Goal: Check status: Check status

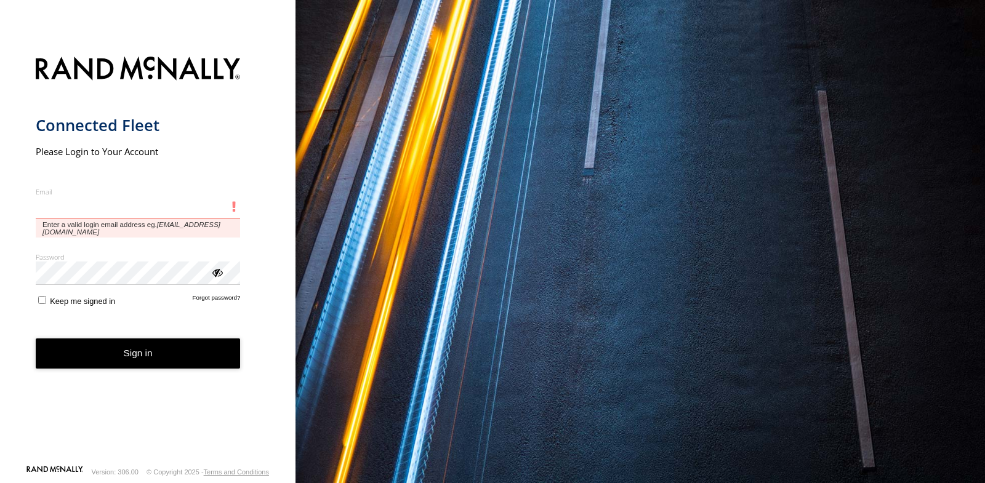
paste input "**********"
type input "**********"
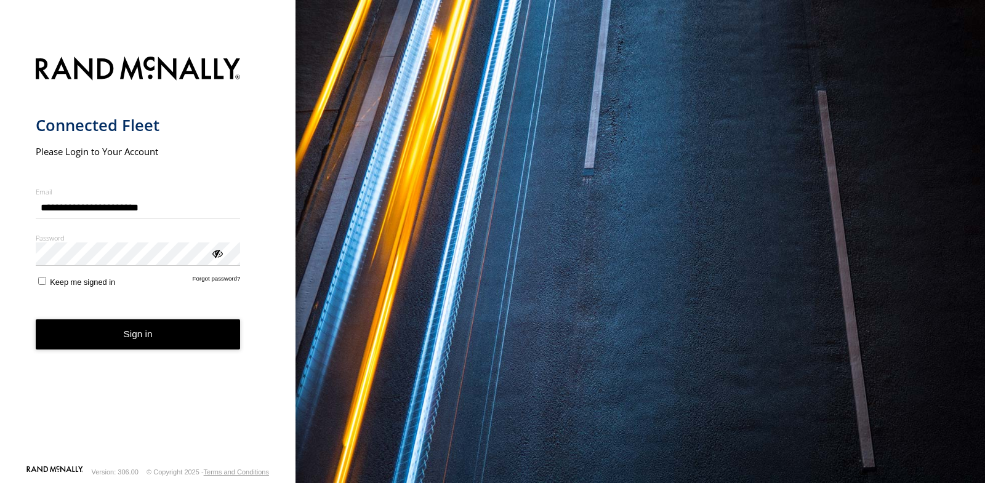
click at [156, 331] on button "Sign in" at bounding box center [138, 335] width 205 height 30
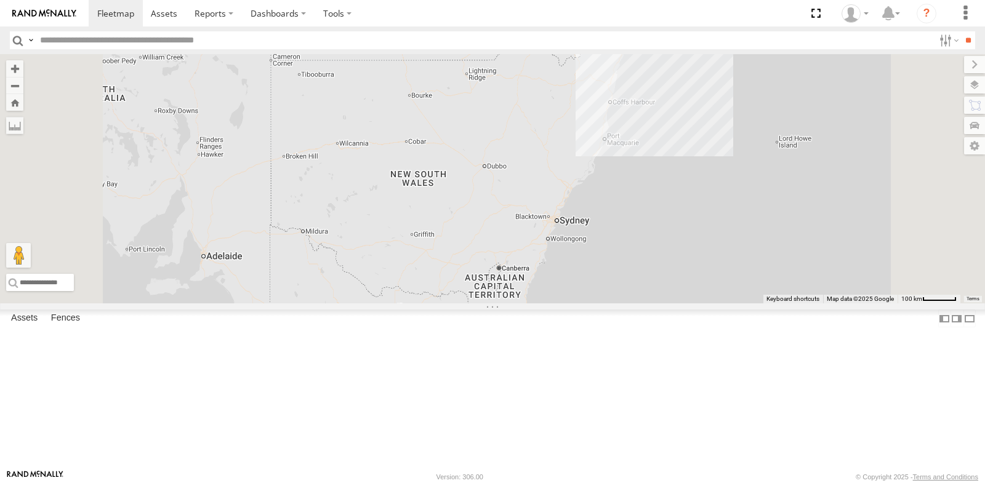
click at [0, 0] on div "RED MG3 800DQ6 - [GEOGRAPHIC_DATA]" at bounding box center [0, 0] width 0 height 0
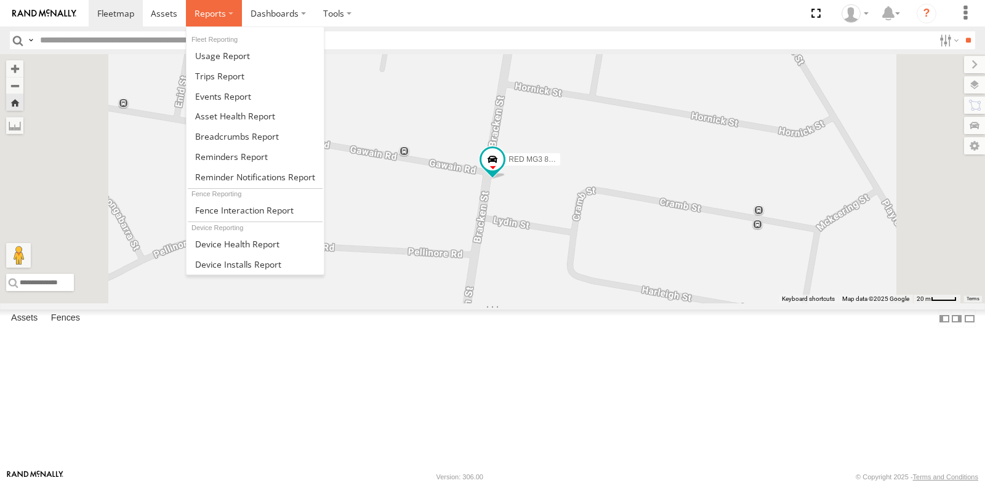
click at [219, 15] on span at bounding box center [210, 13] width 31 height 12
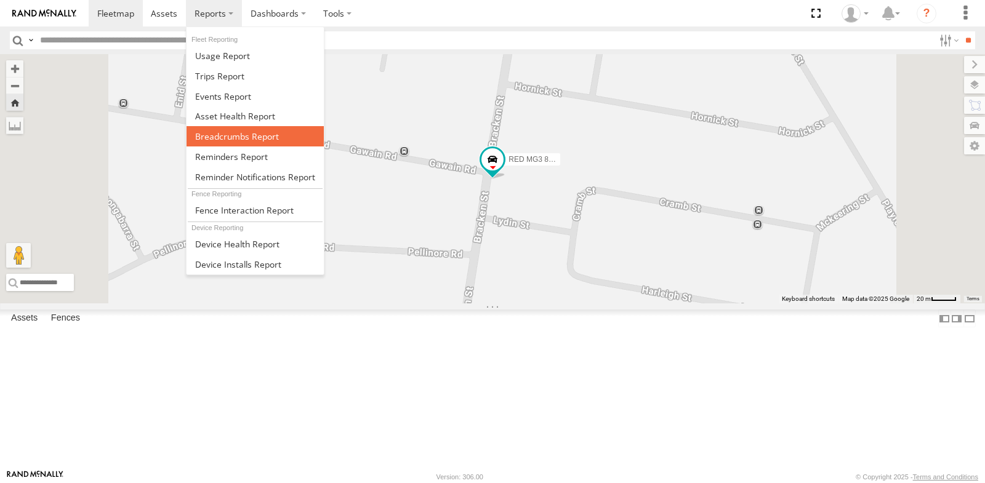
click at [214, 132] on span at bounding box center [237, 137] width 84 height 12
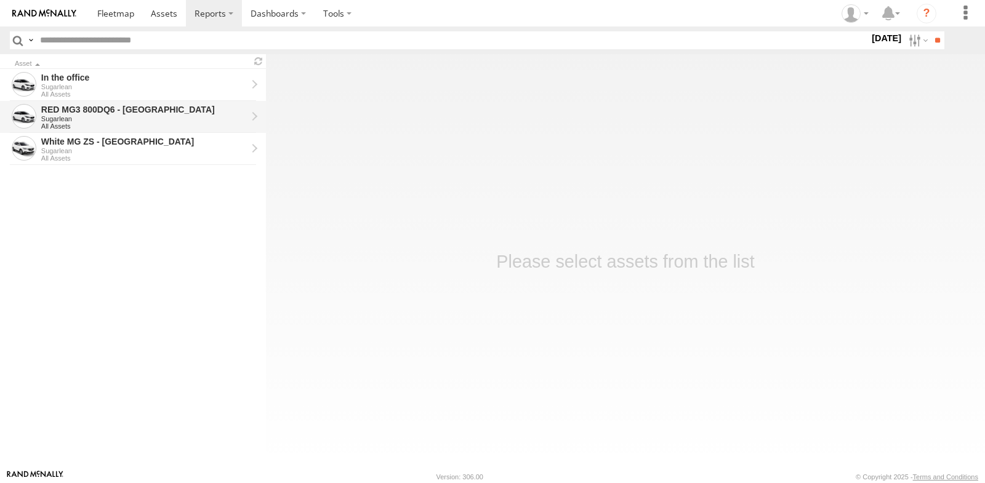
click at [162, 117] on div "Sugarlean" at bounding box center [144, 118] width 206 height 7
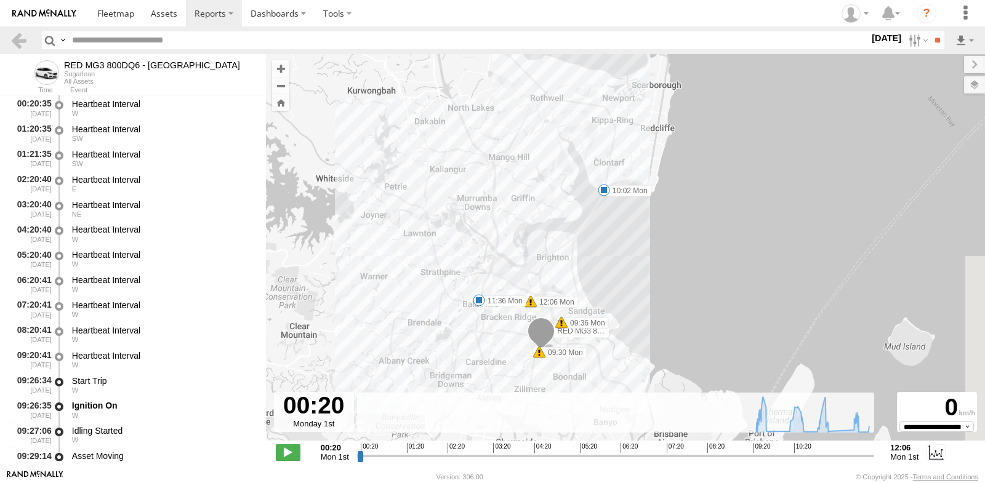
drag, startPoint x: 553, startPoint y: 275, endPoint x: 493, endPoint y: 267, distance: 60.9
click at [493, 267] on div "RED MG3 800DQ6 - QLD North 09:30 Mon 09:36 Mon 10:02 Mon 11:36 Mon 12:06 Mon" at bounding box center [625, 254] width 719 height 400
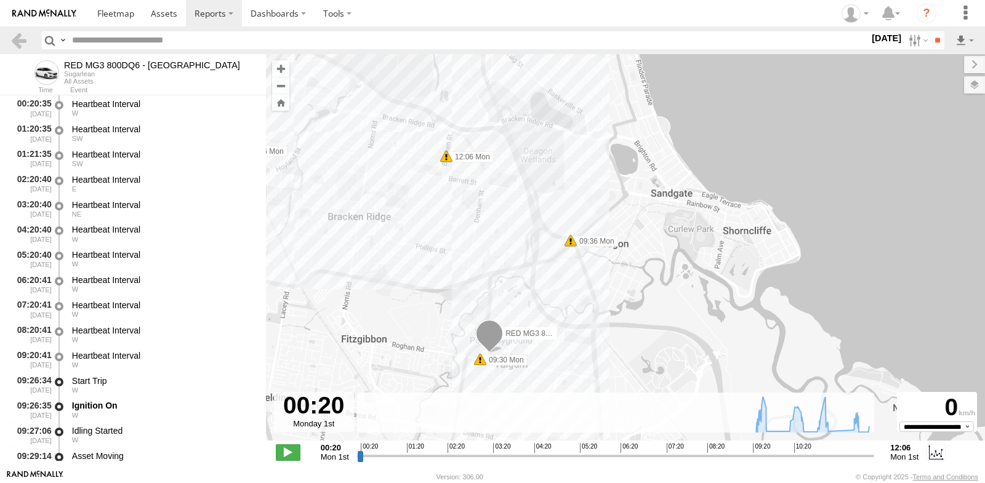
drag, startPoint x: 571, startPoint y: 273, endPoint x: 669, endPoint y: 301, distance: 102.3
click at [669, 301] on div "RED MG3 800DQ6 - QLD North 09:30 Mon 09:36 Mon 10:02 Mon 11:36 Mon 12:06 Mon" at bounding box center [625, 254] width 719 height 400
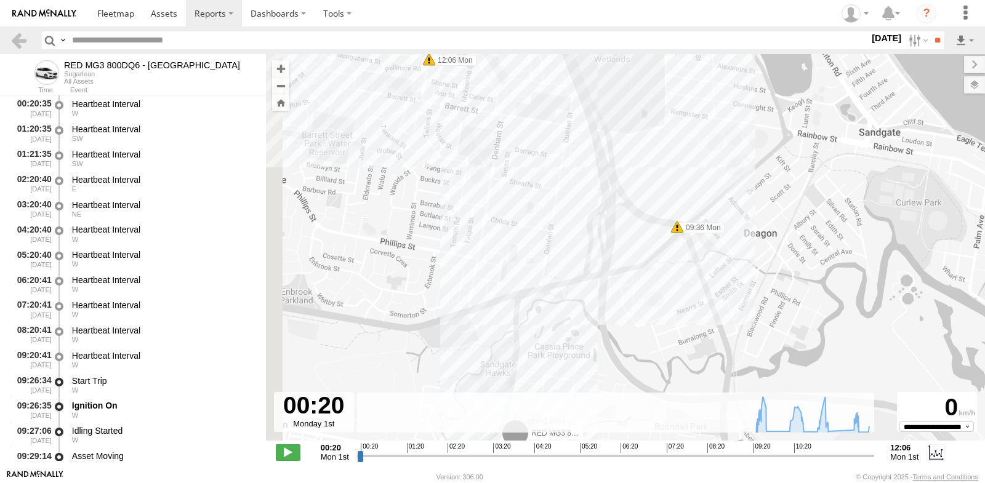
drag, startPoint x: 542, startPoint y: 284, endPoint x: 666, endPoint y: 424, distance: 187.2
click at [666, 424] on div "← Move left → Move right ↑ Move up ↓ Move down + Zoom in - Zoom out Home Jump l…" at bounding box center [625, 262] width 719 height 416
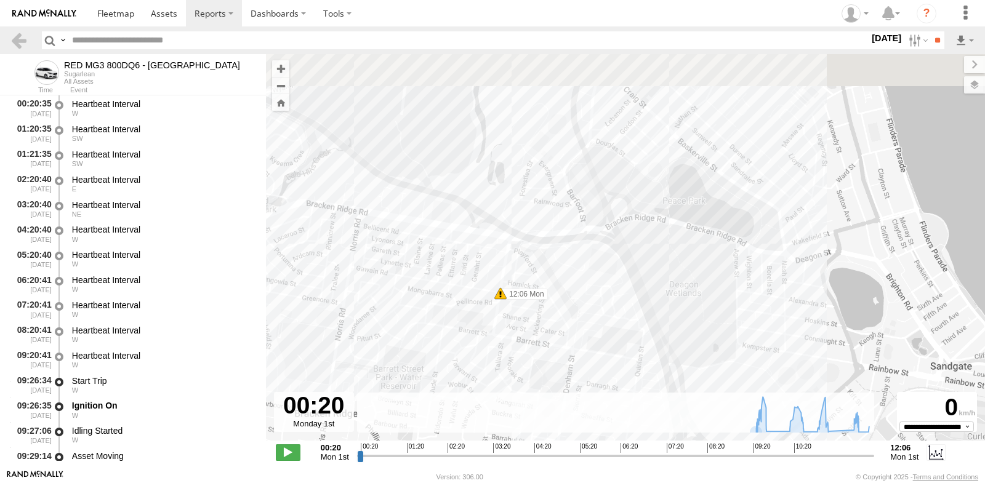
drag, startPoint x: 605, startPoint y: 280, endPoint x: 612, endPoint y: 405, distance: 125.8
click at [649, 443] on div "← Move left → Move right ↑ Move up ↓ Move down + Zoom in - Zoom out Home Jump l…" at bounding box center [625, 262] width 719 height 416
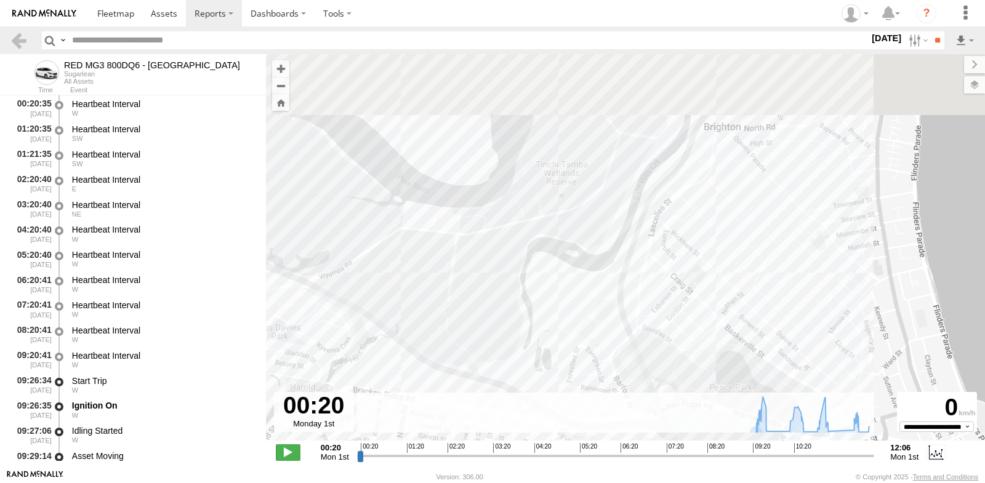
drag, startPoint x: 526, startPoint y: 294, endPoint x: 564, endPoint y: 445, distance: 155.5
click at [570, 474] on body "?" at bounding box center [492, 241] width 985 height 483
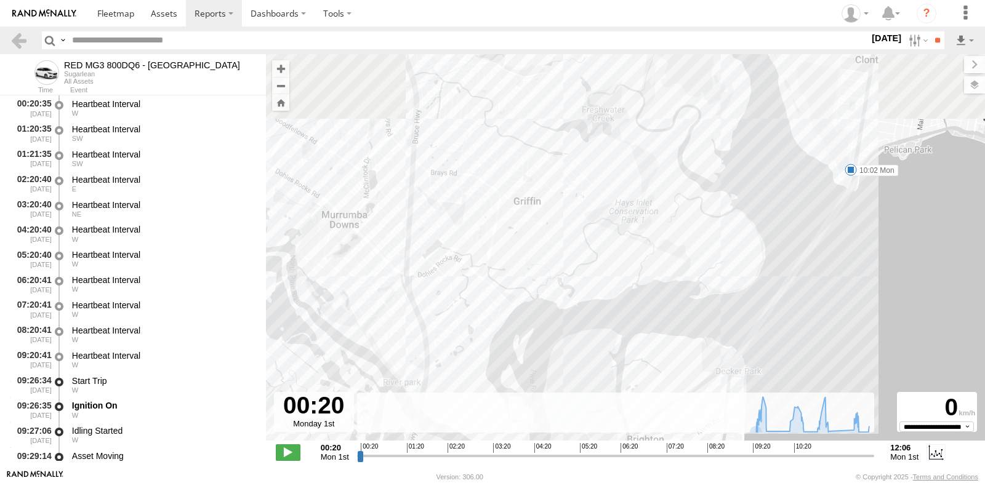
drag, startPoint x: 754, startPoint y: 140, endPoint x: 709, endPoint y: 317, distance: 182.8
click at [722, 395] on div "← Move left → Move right ↑ Move up ↓ Move down + Zoom in - Zoom out Home Jump l…" at bounding box center [625, 262] width 719 height 416
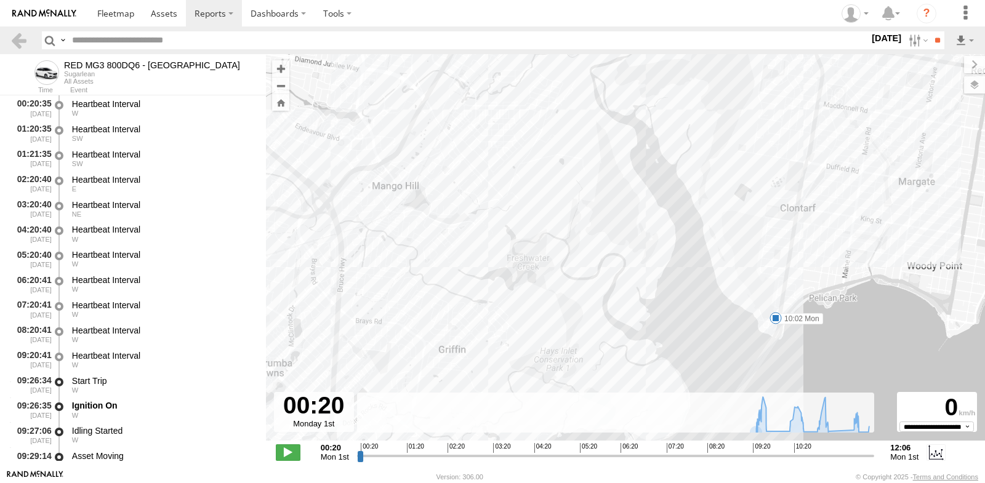
drag, startPoint x: 733, startPoint y: 212, endPoint x: 662, endPoint y: 350, distance: 154.5
click at [662, 350] on div "RED MG3 800DQ6 - QLD North 09:30 Mon 09:36 Mon 10:02 Mon 11:36 Mon 12:06 Mon" at bounding box center [625, 254] width 719 height 400
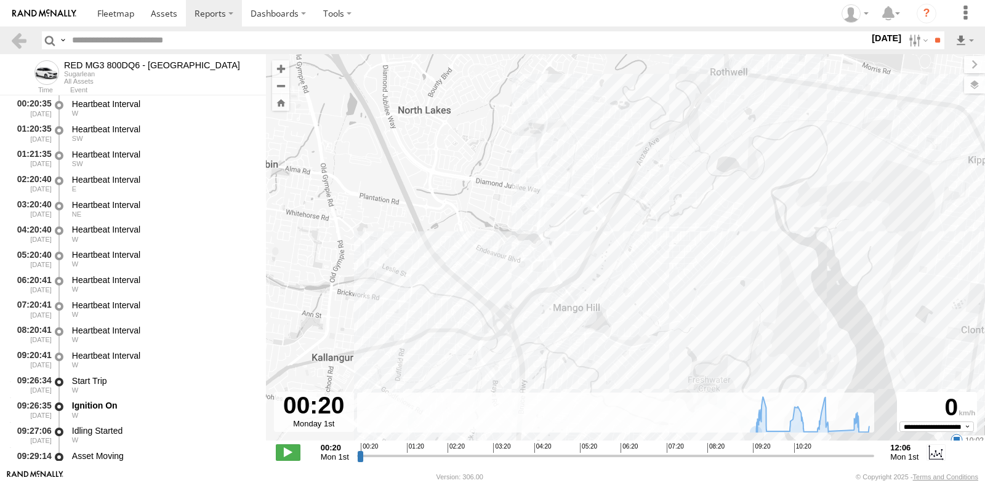
drag, startPoint x: 675, startPoint y: 184, endPoint x: 859, endPoint y: 307, distance: 221.2
click at [859, 307] on div "RED MG3 800DQ6 - QLD North 09:30 Mon 09:36 Mon 10:02 Mon 11:36 Mon 12:06 Mon" at bounding box center [625, 254] width 719 height 400
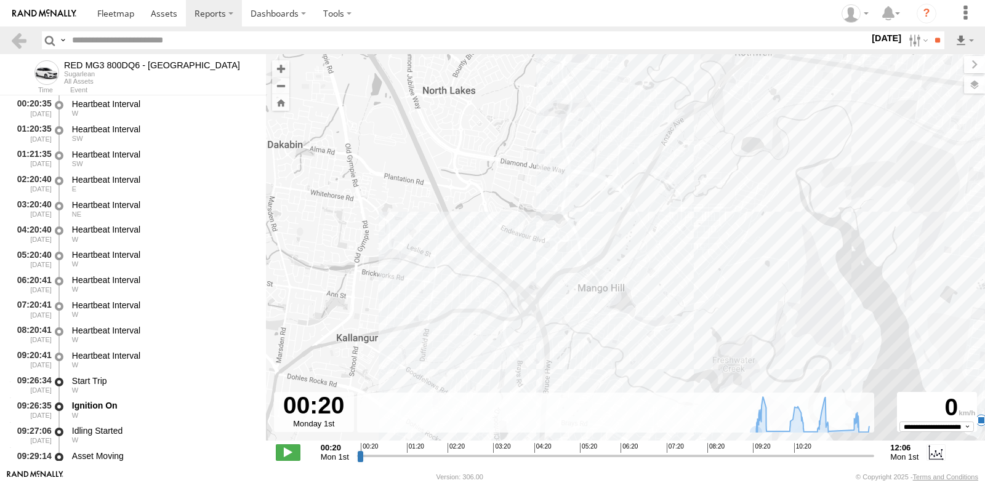
drag, startPoint x: 596, startPoint y: 302, endPoint x: 623, endPoint y: 281, distance: 33.8
click at [623, 281] on div "RED MG3 800DQ6 - QLD North 09:30 Mon 09:36 Mon 10:02 Mon 11:36 Mon 12:06 Mon" at bounding box center [625, 254] width 719 height 400
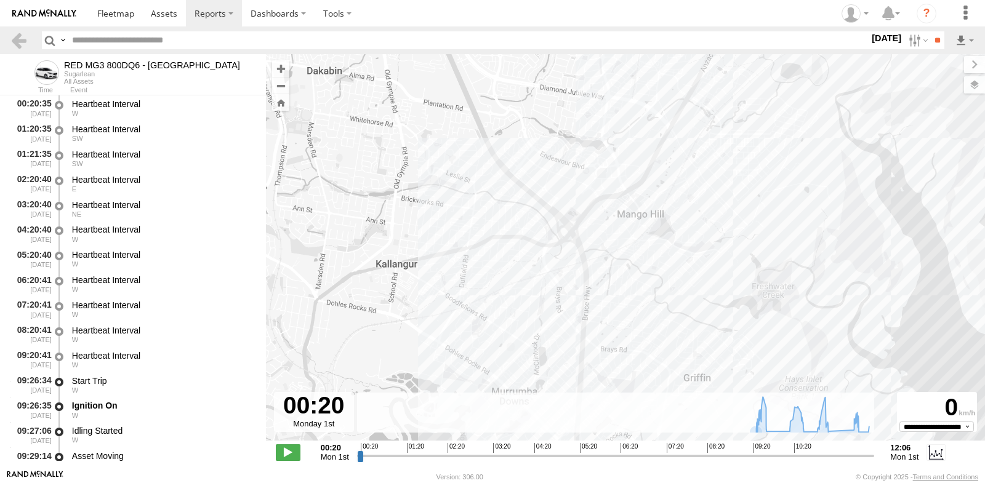
drag, startPoint x: 387, startPoint y: 247, endPoint x: 451, endPoint y: 140, distance: 124.6
click at [446, 143] on div "RED MG3 800DQ6 - QLD North 09:30 Mon 09:36 Mon 10:02 Mon 11:36 Mon 12:06 Mon" at bounding box center [625, 254] width 719 height 400
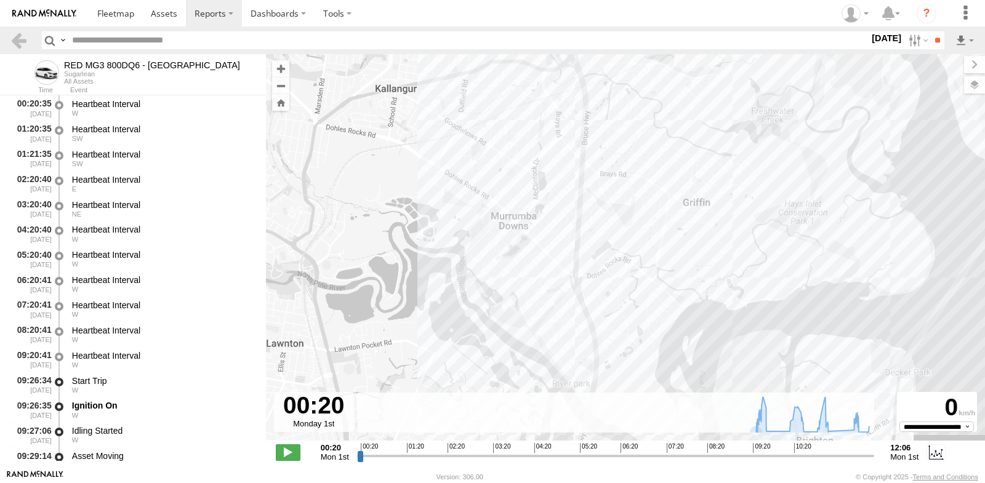
drag, startPoint x: 516, startPoint y: 268, endPoint x: 485, endPoint y: 150, distance: 121.6
click at [478, 125] on div "RED MG3 800DQ6 - QLD North 09:30 Mon 09:36 Mon 10:02 Mon 11:36 Mon 12:06 Mon" at bounding box center [625, 254] width 719 height 400
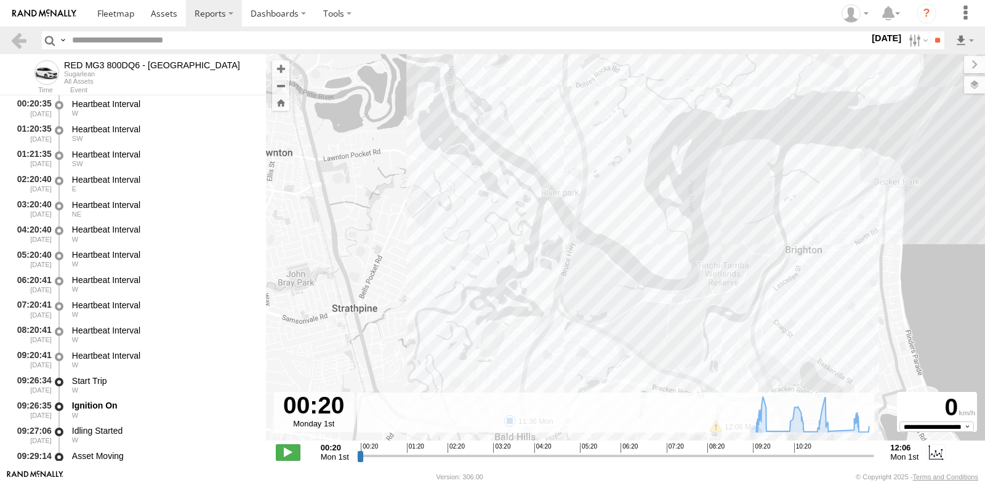
drag, startPoint x: 563, startPoint y: 300, endPoint x: 559, endPoint y: 117, distance: 182.9
click at [559, 115] on div "RED MG3 800DQ6 - QLD North 09:30 Mon 09:36 Mon 10:02 Mon 11:36 Mon 12:06 Mon" at bounding box center [625, 254] width 719 height 400
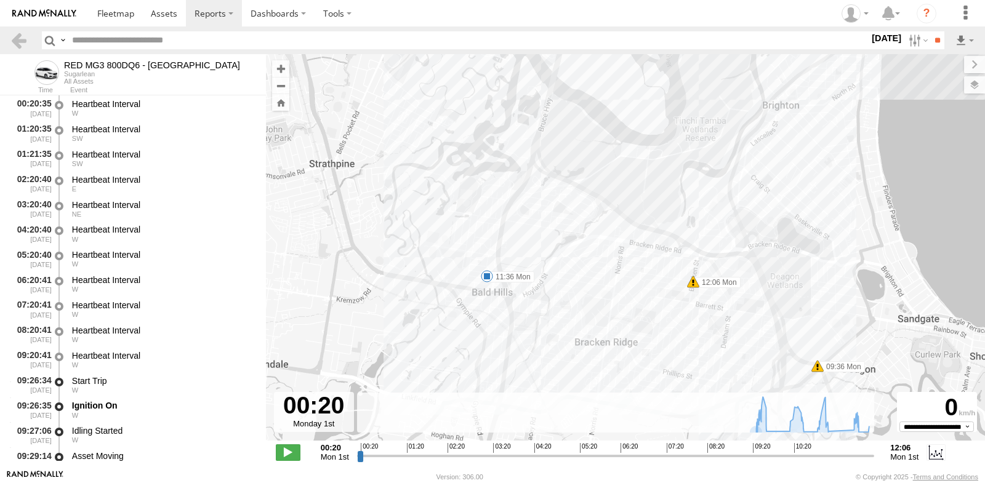
drag, startPoint x: 579, startPoint y: 247, endPoint x: 550, endPoint y: 97, distance: 153.0
click at [550, 97] on div "RED MG3 800DQ6 - QLD North 09:30 Mon 09:36 Mon 10:02 Mon 11:36 Mon 12:06 Mon" at bounding box center [625, 254] width 719 height 400
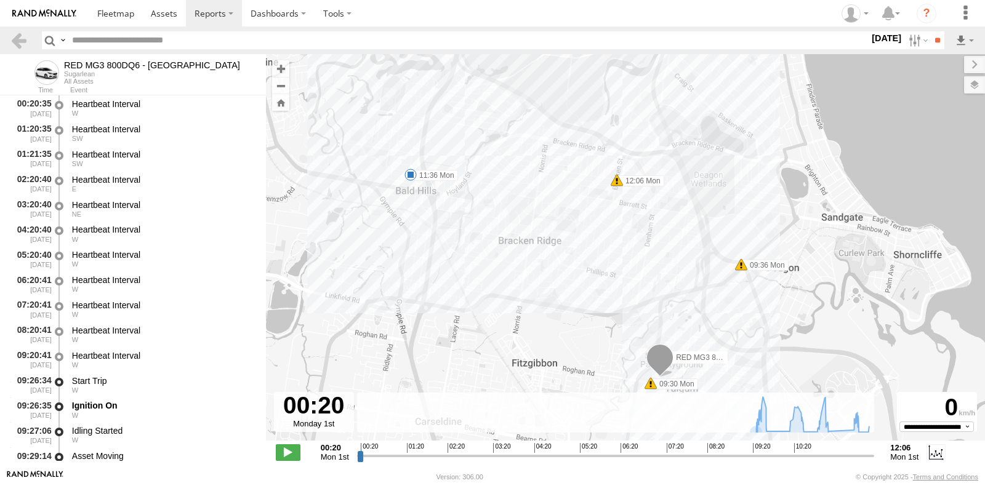
drag, startPoint x: 550, startPoint y: 307, endPoint x: 485, endPoint y: 251, distance: 86.5
click at [486, 249] on div "RED MG3 800DQ6 - QLD North 09:30 Mon 09:36 Mon 10:02 Mon 11:36 Mon 12:06 Mon" at bounding box center [625, 254] width 719 height 400
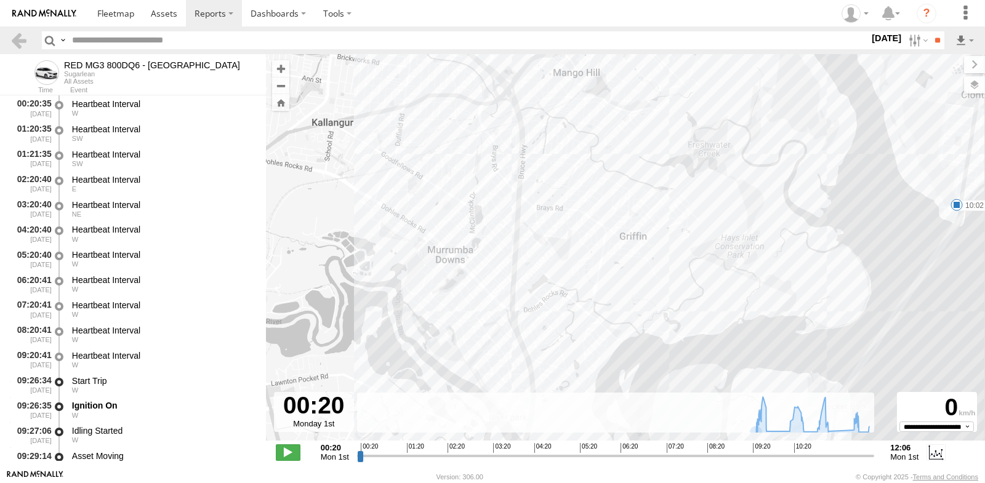
drag, startPoint x: 592, startPoint y: 138, endPoint x: 556, endPoint y: 446, distance: 309.9
click at [556, 446] on div "← Move left → Move right ↑ Move up ↓ Move down + Zoom in - Zoom out Home Jump l…" at bounding box center [625, 262] width 719 height 416
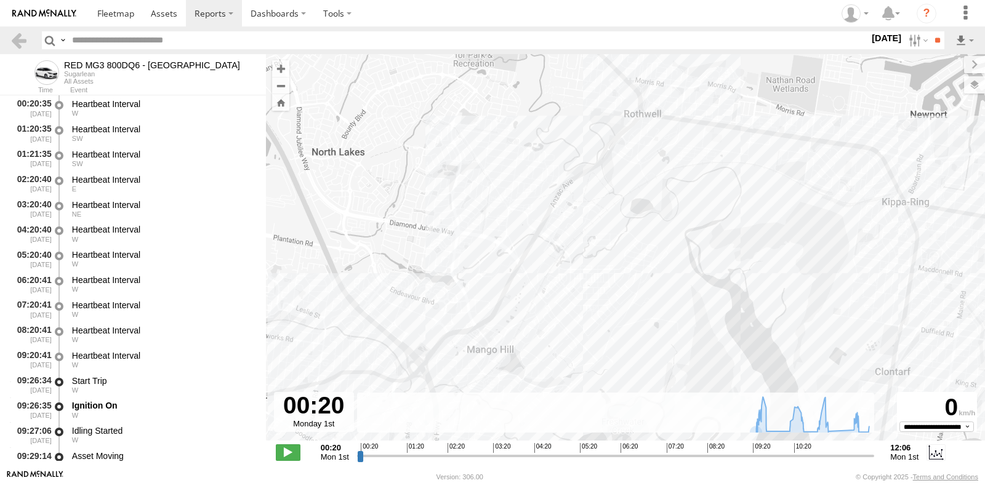
drag, startPoint x: 595, startPoint y: 285, endPoint x: 504, endPoint y: 460, distance: 197.2
click at [504, 460] on div "← Move left → Move right ↑ Move up ↓ Move down + Zoom in - Zoom out Home Jump l…" at bounding box center [625, 262] width 719 height 416
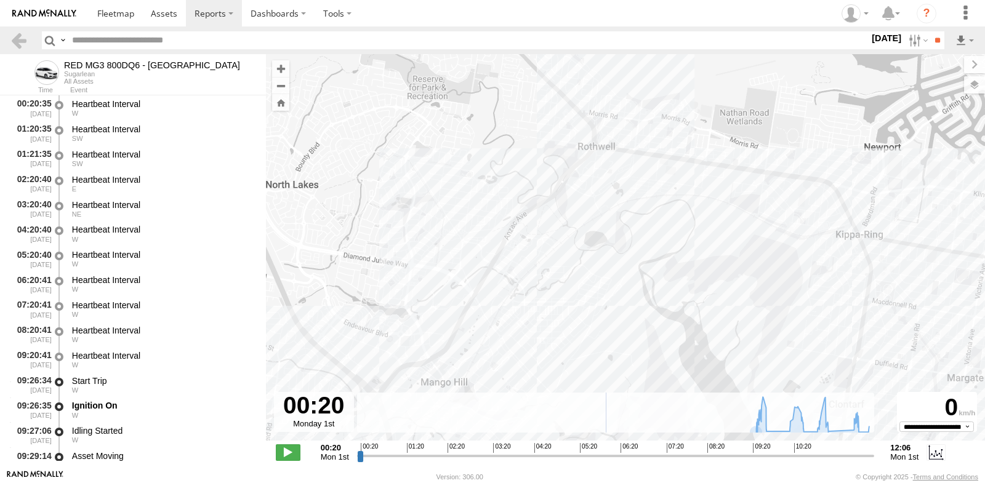
drag, startPoint x: 606, startPoint y: 408, endPoint x: 607, endPoint y: 209, distance: 198.9
click at [607, 209] on div "← Move left → Move right ↑ Move up ↓ Move down + Zoom in - Zoom out Home Jump l…" at bounding box center [625, 262] width 719 height 416
type input "**********"
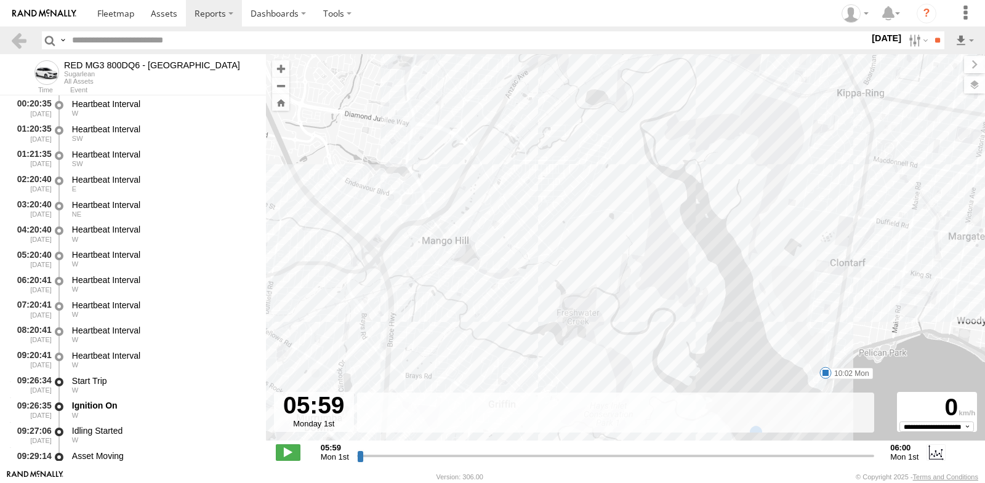
drag, startPoint x: 625, startPoint y: 273, endPoint x: 624, endPoint y: 130, distance: 142.9
click at [624, 127] on div "RED MG3 800DQ6 - QLD North 09:30 Mon 09:36 Mon 10:02 Mon 11:36 Mon 12:06 Mon" at bounding box center [625, 254] width 719 height 400
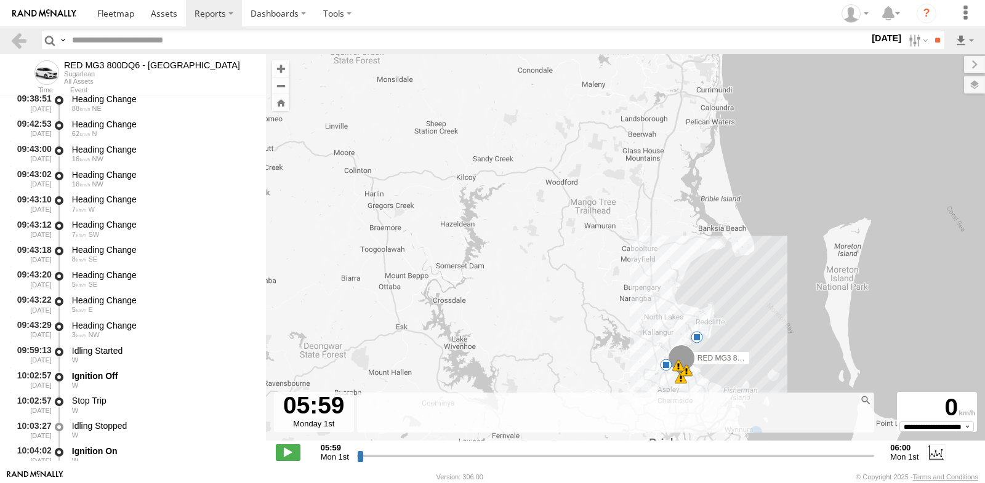
scroll to position [1108, 0]
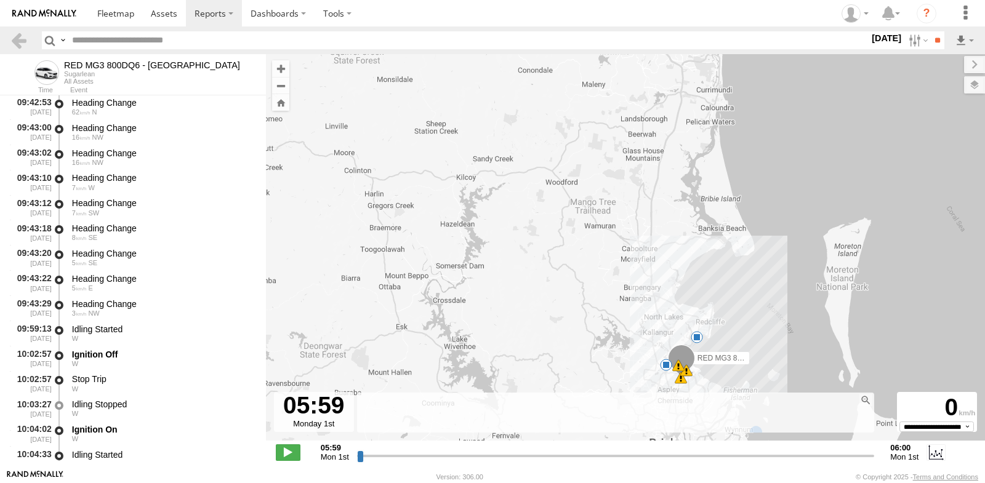
click at [698, 335] on span at bounding box center [697, 337] width 12 height 12
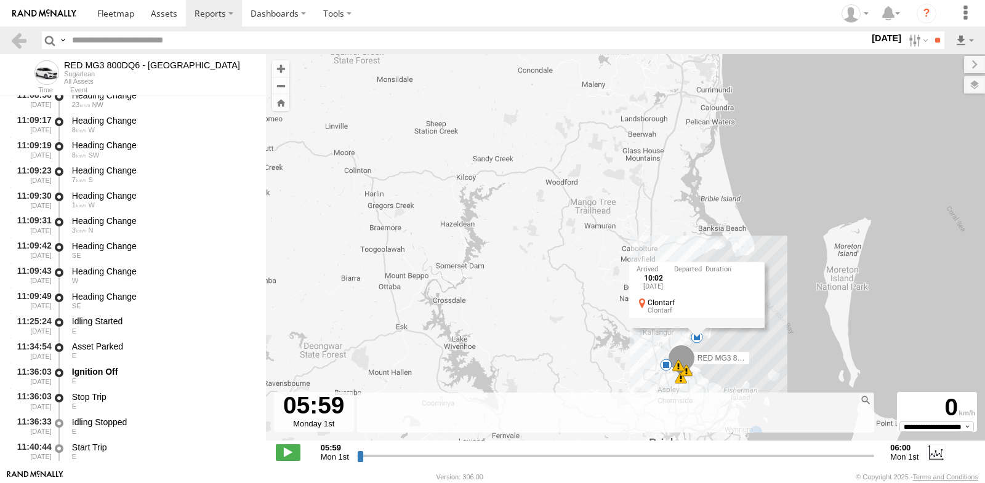
scroll to position [2956, 0]
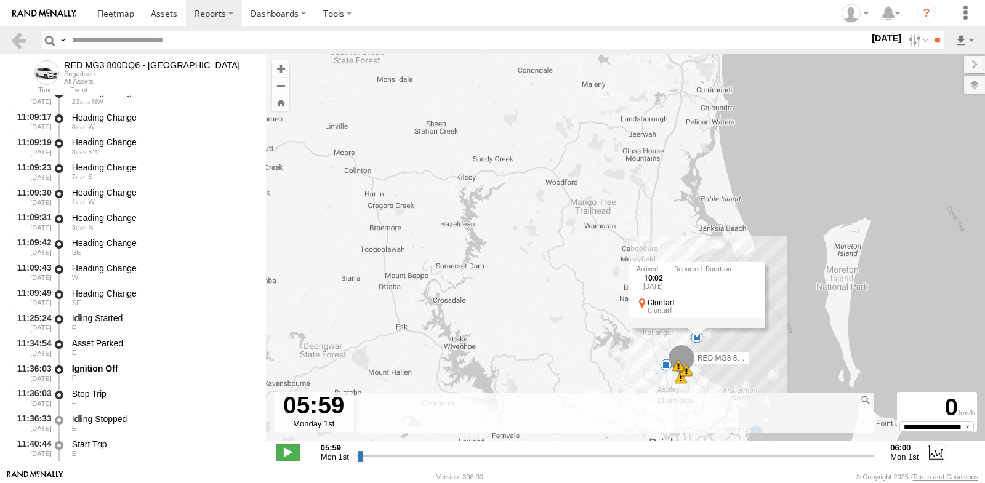
click at [663, 363] on span at bounding box center [666, 365] width 12 height 12
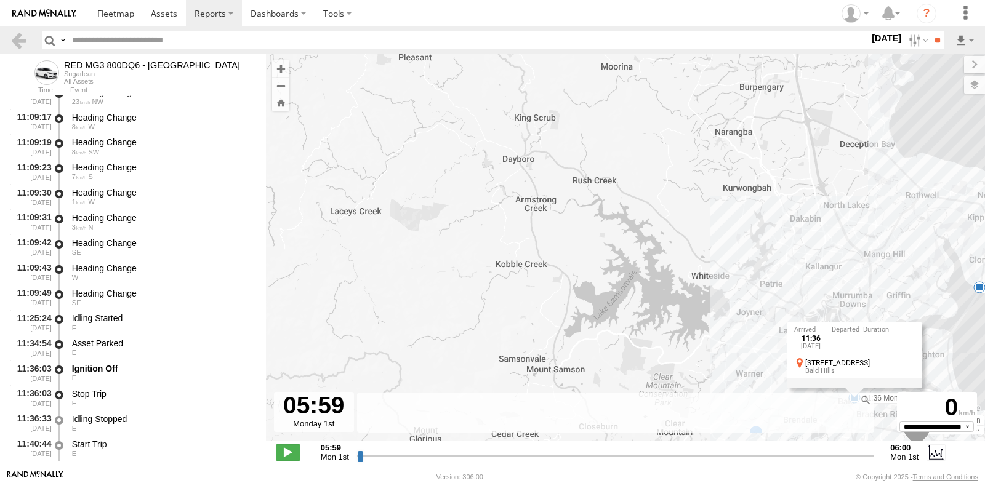
drag, startPoint x: 750, startPoint y: 316, endPoint x: 703, endPoint y: 168, distance: 155.8
click at [704, 168] on div "RED MG3 800DQ6 - QLD North 09:30 Mon 09:36 Mon 10:02 Mon 11:36 Mon 12:06 Mon 11…" at bounding box center [625, 254] width 719 height 400
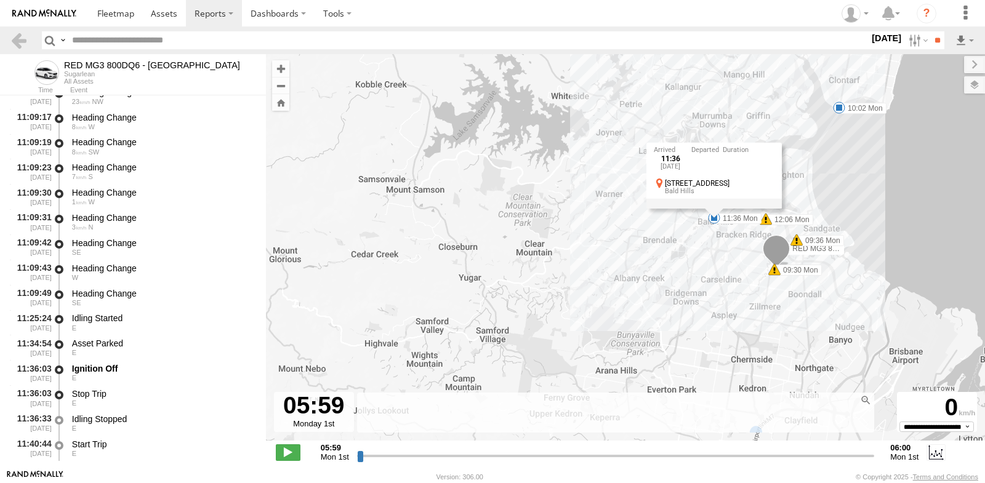
drag, startPoint x: 713, startPoint y: 273, endPoint x: 601, endPoint y: 207, distance: 130.0
click at [598, 182] on div "RED MG3 800DQ6 - QLD North 09:30 Mon 09:36 Mon 10:02 Mon 11:36 Mon 12:06 Mon 11…" at bounding box center [625, 254] width 719 height 400
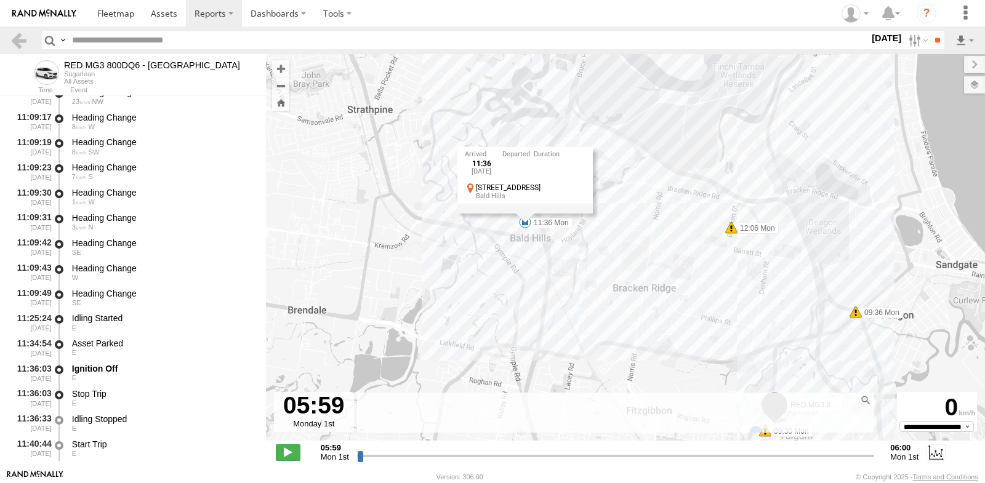
drag, startPoint x: 594, startPoint y: 220, endPoint x: 565, endPoint y: 347, distance: 130.8
click at [565, 347] on div "RED MG3 800DQ6 - QLD North 09:30 Mon 09:36 Mon 10:02 Mon 11:36 Mon 12:06 Mon 11…" at bounding box center [625, 254] width 719 height 400
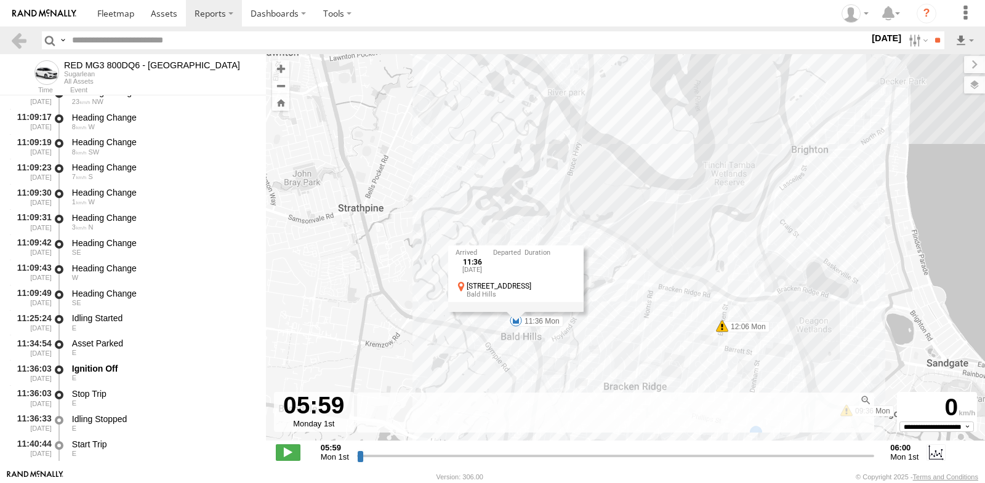
drag, startPoint x: 597, startPoint y: 294, endPoint x: 627, endPoint y: 339, distance: 53.6
click at [626, 340] on div "RED MG3 800DQ6 - QLD North 09:30 Mon 09:36 Mon 10:02 Mon 11:36 Mon 12:06 Mon 11…" at bounding box center [625, 254] width 719 height 400
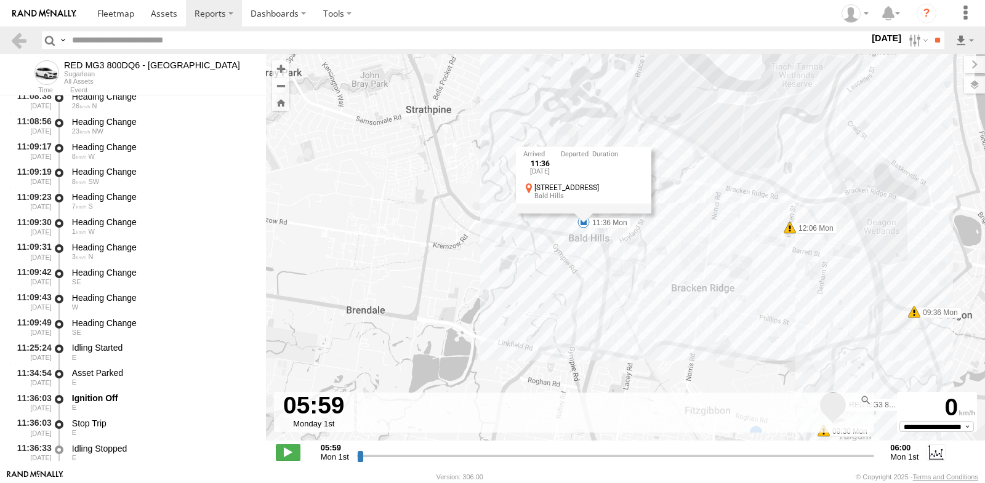
scroll to position [2557, 0]
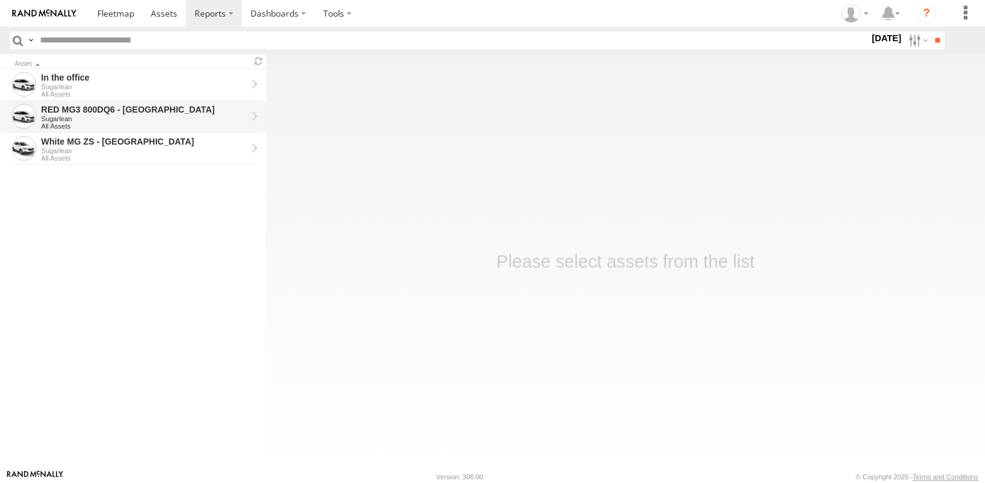
click at [173, 112] on div "RED MG3 800DQ6 - [GEOGRAPHIC_DATA]" at bounding box center [144, 109] width 206 height 11
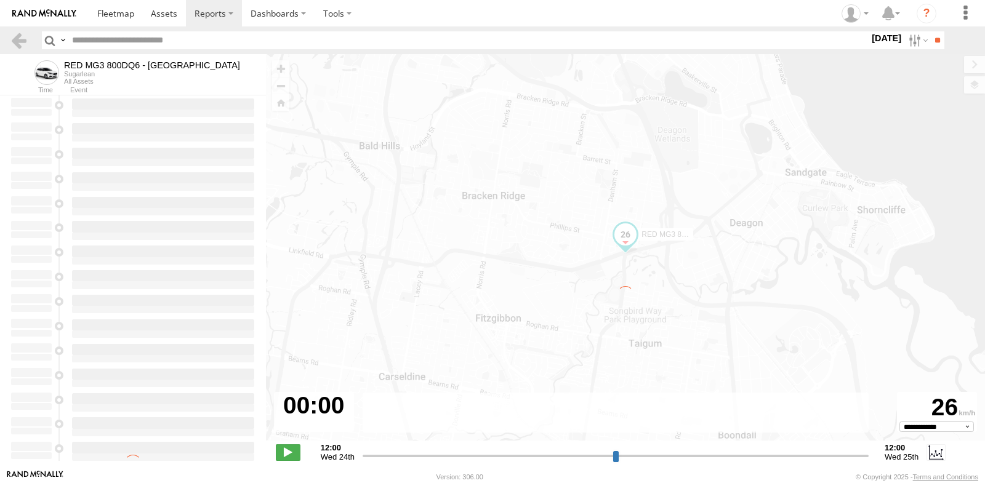
type input "**********"
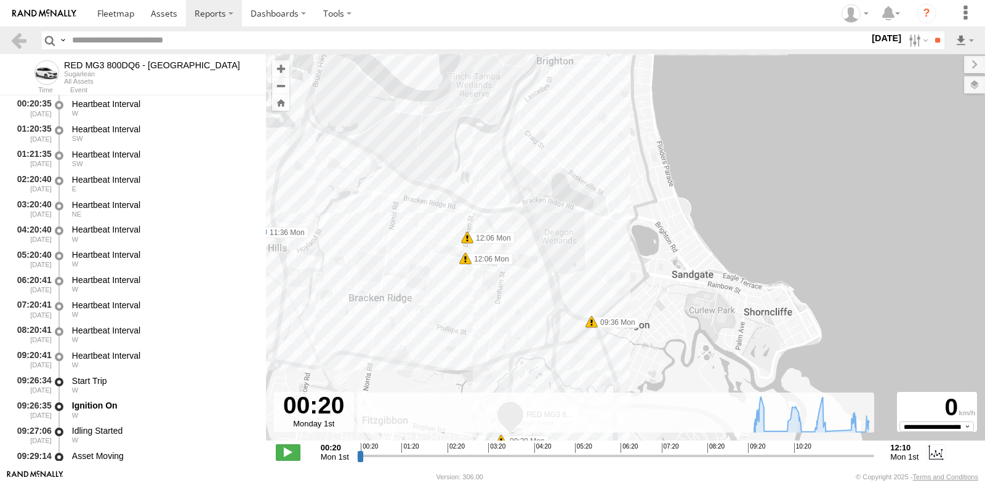
drag, startPoint x: 659, startPoint y: 310, endPoint x: 661, endPoint y: 171, distance: 139.2
click at [660, 172] on div "RED MG3 800DQ6 - [GEOGRAPHIC_DATA] 09:30 Mon 09:36 Mon 10:02 Mon 11:36 Mon 12:0…" at bounding box center [625, 254] width 719 height 400
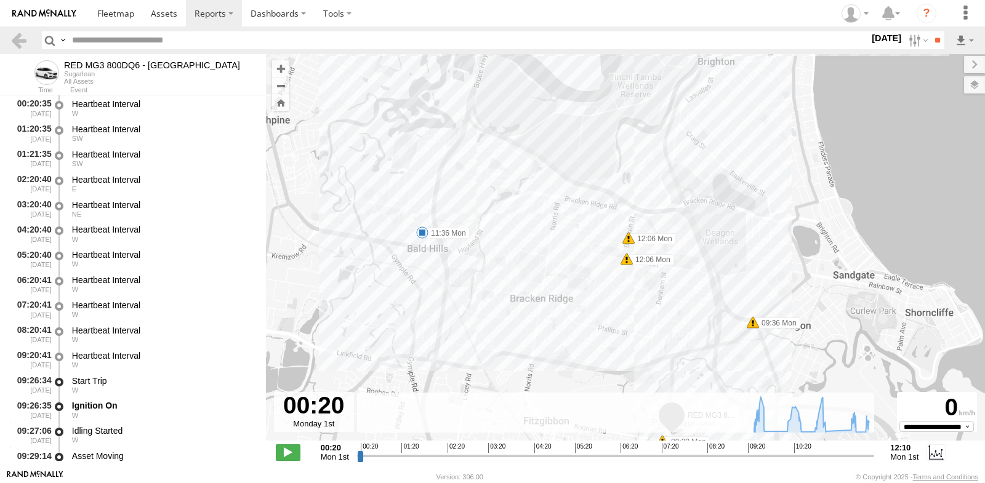
drag, startPoint x: 476, startPoint y: 248, endPoint x: 638, endPoint y: 259, distance: 162.3
click at [638, 259] on label "12:06 Mon" at bounding box center [650, 259] width 47 height 11
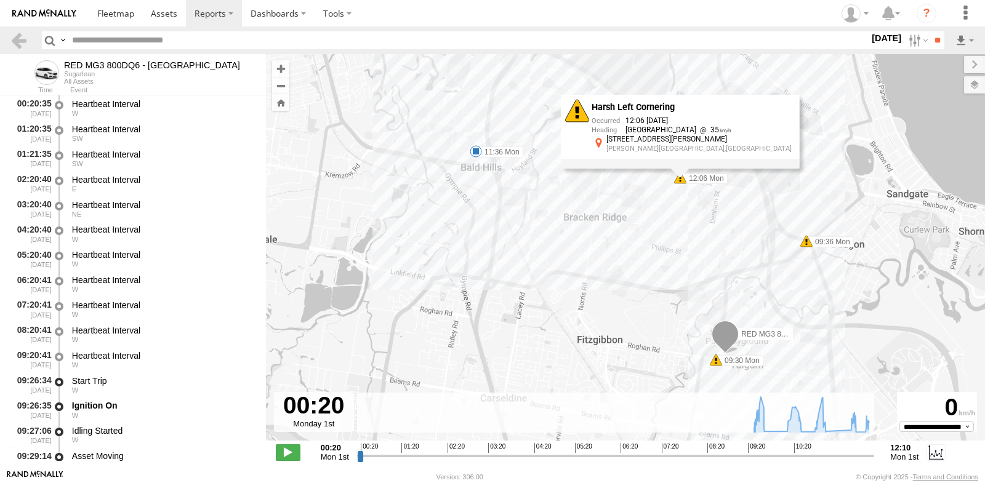
drag, startPoint x: 523, startPoint y: 344, endPoint x: 582, endPoint y: 252, distance: 108.6
click at [582, 252] on div "RED MG3 800DQ6 - [GEOGRAPHIC_DATA] 09:30 Mon 09:36 Mon 10:02 Mon 11:36 Mon 12:0…" at bounding box center [625, 254] width 719 height 400
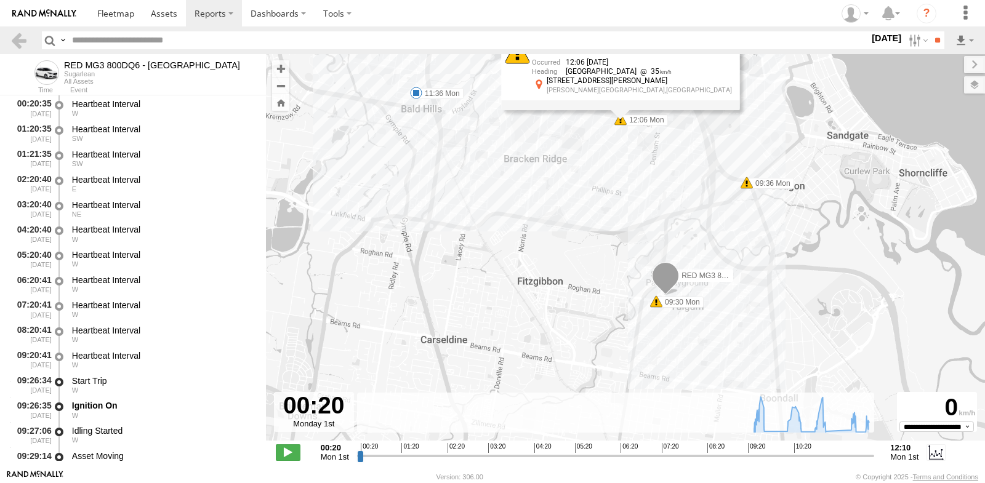
drag, startPoint x: 659, startPoint y: 319, endPoint x: 587, endPoint y: 249, distance: 100.1
click at [587, 249] on div "RED MG3 800DQ6 - [GEOGRAPHIC_DATA] 09:30 Mon 09:36 Mon 10:02 Mon 11:36 Mon 12:0…" at bounding box center [625, 254] width 719 height 400
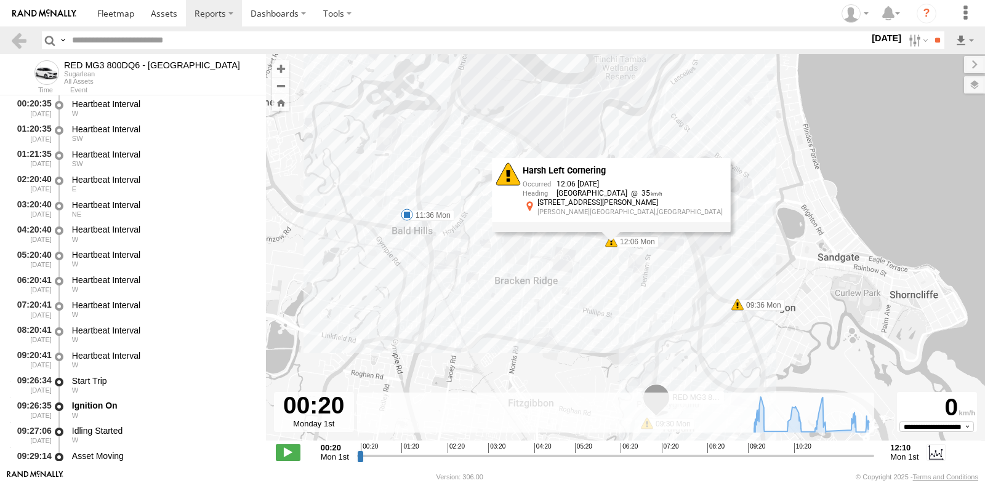
drag, startPoint x: 438, startPoint y: 198, endPoint x: 434, endPoint y: 350, distance: 151.5
click at [434, 350] on div "RED MG3 800DQ6 - [GEOGRAPHIC_DATA] 09:30 Mon 09:36 Mon 10:02 Mon 11:36 Mon 12:0…" at bounding box center [625, 254] width 719 height 400
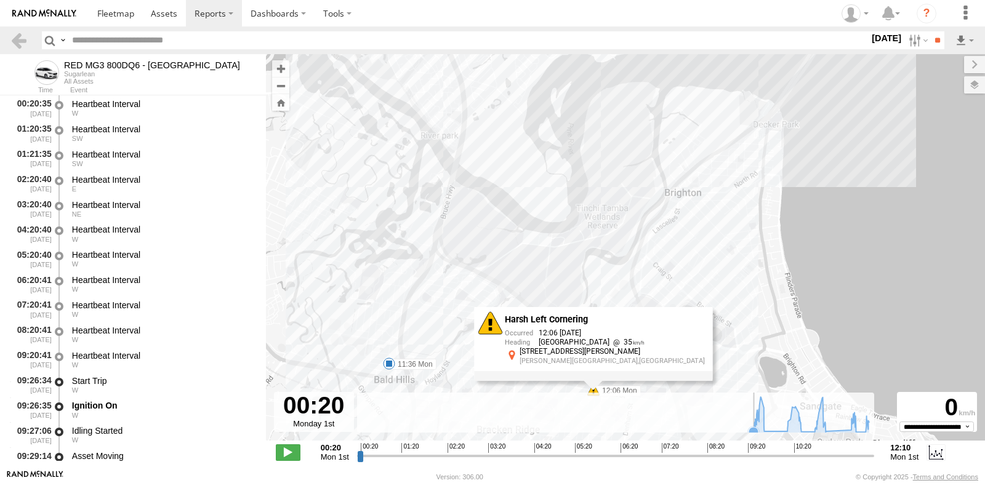
drag, startPoint x: 459, startPoint y: 259, endPoint x: 444, endPoint y: 401, distance: 143.1
click at [444, 401] on div "← Move left → Move right ↑ Move up ↓ Move down + Zoom in - Zoom out Home Jump l…" at bounding box center [625, 262] width 719 height 416
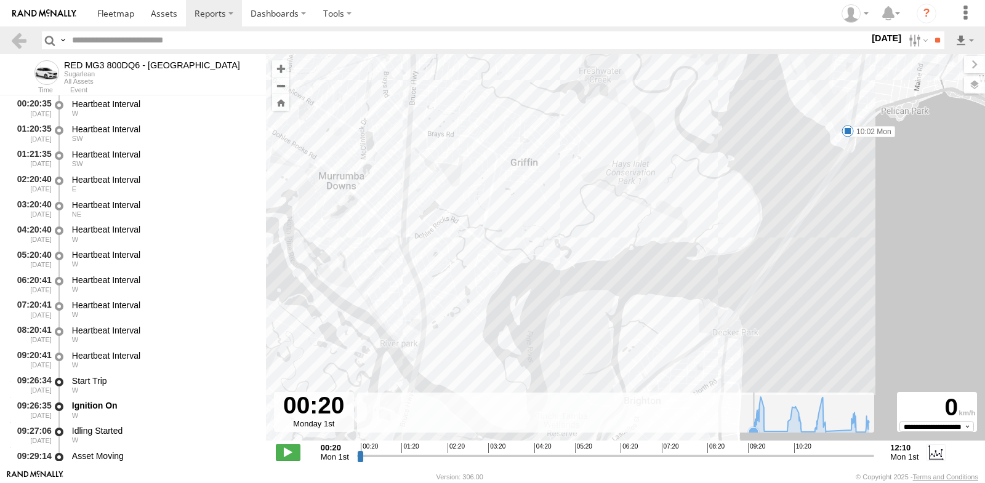
drag, startPoint x: 532, startPoint y: 191, endPoint x: 491, endPoint y: 384, distance: 196.4
click at [490, 404] on div "← Move left → Move right ↑ Move up ↓ Move down + Zoom in - Zoom out Home Jump l…" at bounding box center [625, 262] width 719 height 416
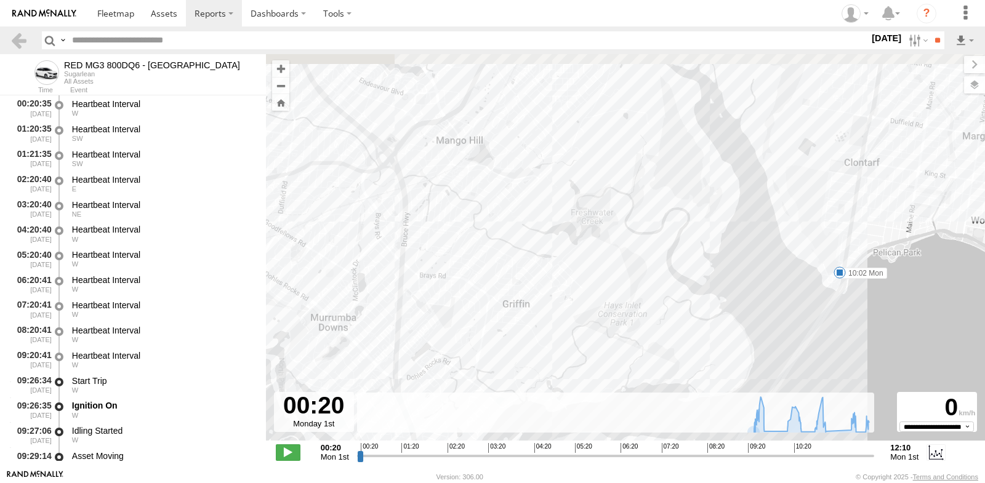
drag, startPoint x: 568, startPoint y: 219, endPoint x: 564, endPoint y: 401, distance: 182.9
click at [562, 410] on div "← Move left → Move right ↑ Move up ↓ Move down + Zoom in - Zoom out Home Jump l…" at bounding box center [625, 262] width 719 height 416
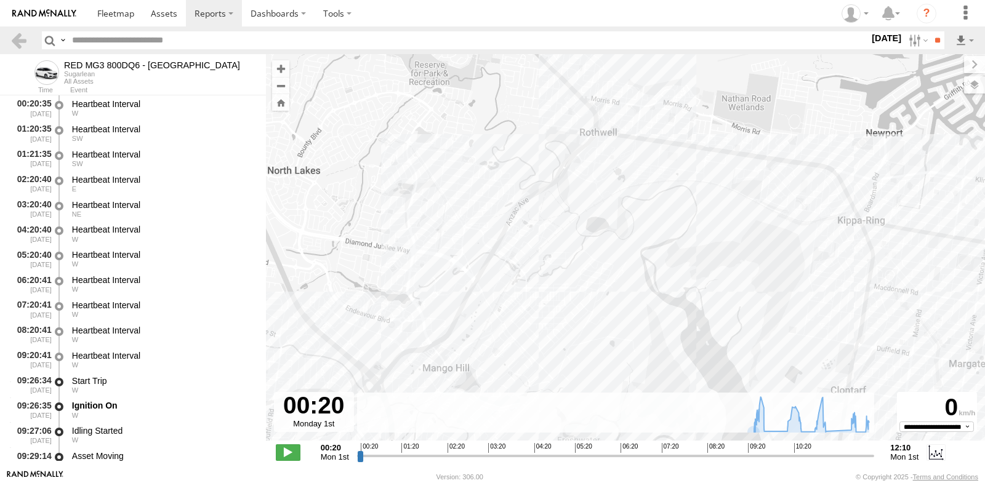
drag, startPoint x: 647, startPoint y: 204, endPoint x: 621, endPoint y: 398, distance: 196.4
click at [621, 398] on div "← Move left → Move right ↑ Move up ↓ Move down + Zoom in - Zoom out Home Jump l…" at bounding box center [625, 262] width 719 height 416
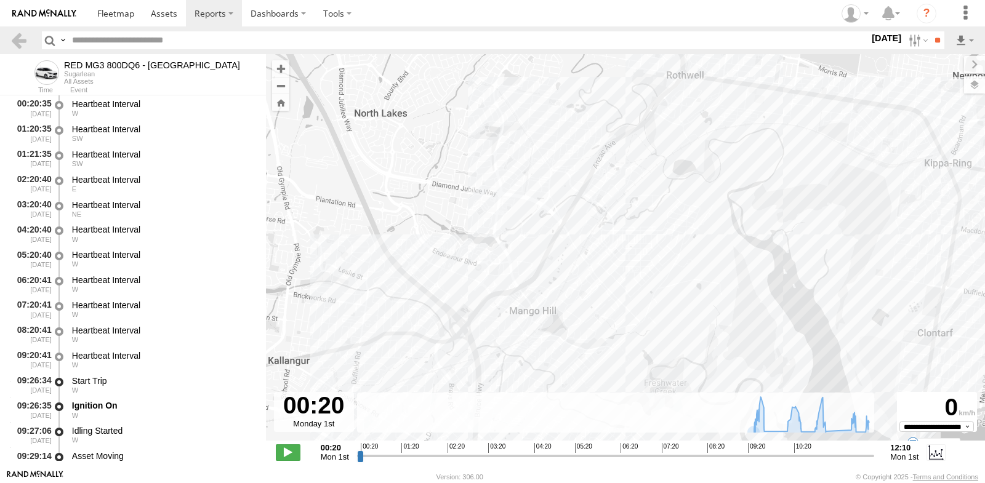
drag, startPoint x: 630, startPoint y: 347, endPoint x: 769, endPoint y: 203, distance: 200.8
click at [767, 203] on div "RED MG3 800DQ6 - [GEOGRAPHIC_DATA] 09:30 Mon 09:36 Mon 10:02 Mon 11:36 Mon 12:0…" at bounding box center [625, 254] width 719 height 400
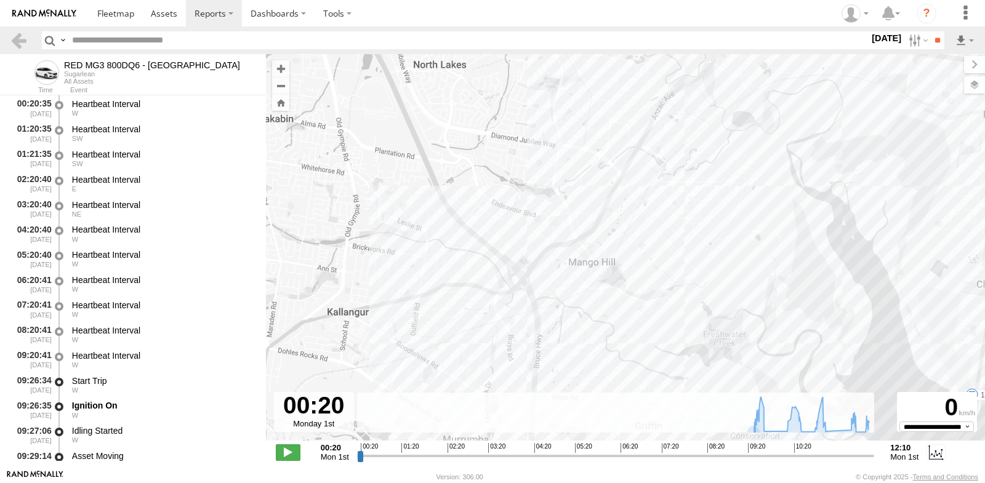
drag, startPoint x: 683, startPoint y: 272, endPoint x: 726, endPoint y: 242, distance: 52.3
click at [724, 243] on div "RED MG3 800DQ6 - [GEOGRAPHIC_DATA] 09:30 Mon 09:36 Mon 10:02 Mon 11:36 Mon 12:0…" at bounding box center [625, 254] width 719 height 400
